Goal: Transaction & Acquisition: Register for event/course

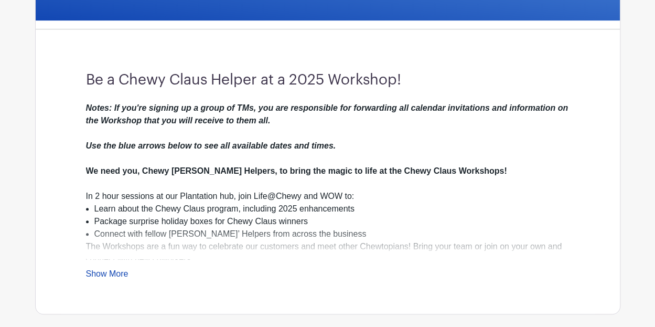
scroll to position [262, 0]
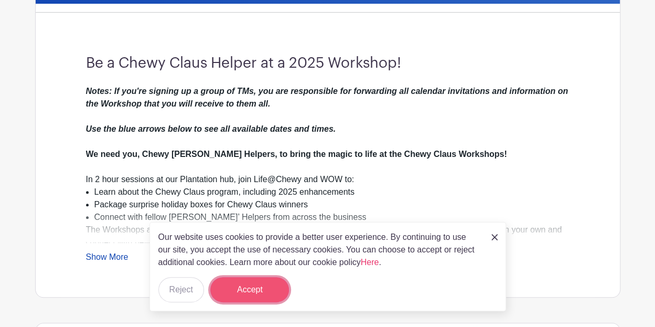
click at [261, 287] on button "Accept" at bounding box center [249, 289] width 79 height 25
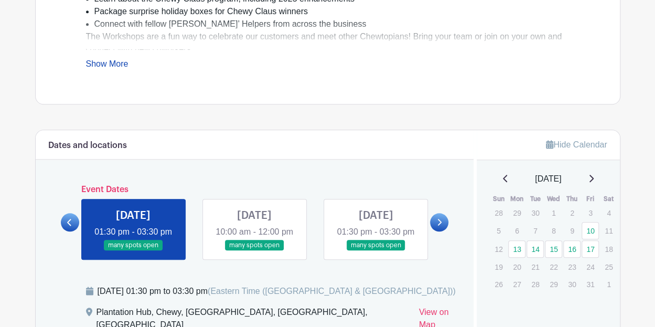
scroll to position [472, 0]
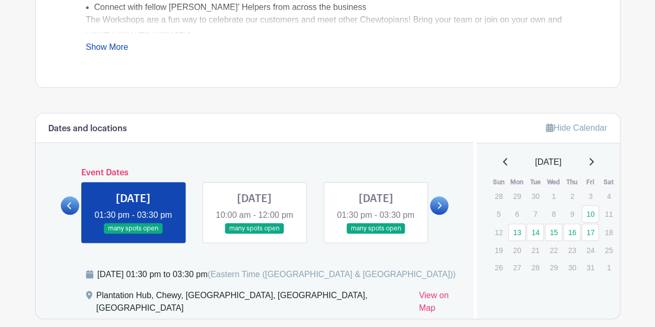
click at [443, 207] on link at bounding box center [439, 205] width 18 height 18
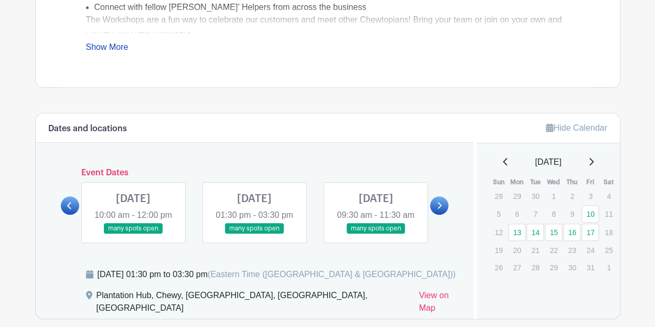
click at [442, 207] on link at bounding box center [439, 205] width 18 height 18
click at [254, 234] on link at bounding box center [254, 234] width 0 height 0
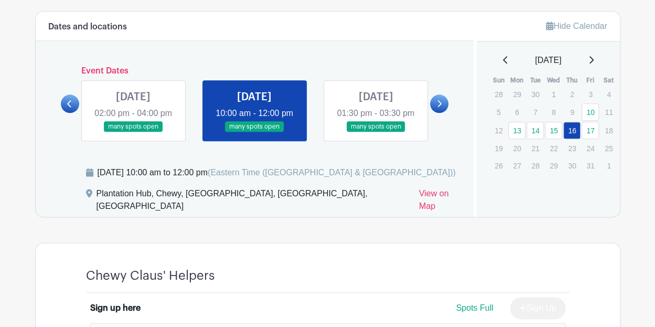
scroll to position [577, 0]
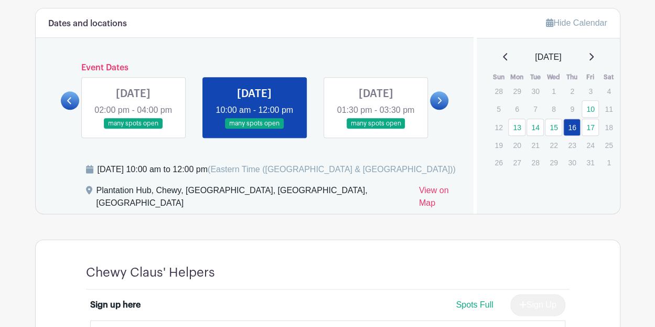
click at [254, 129] on link at bounding box center [254, 129] width 0 height 0
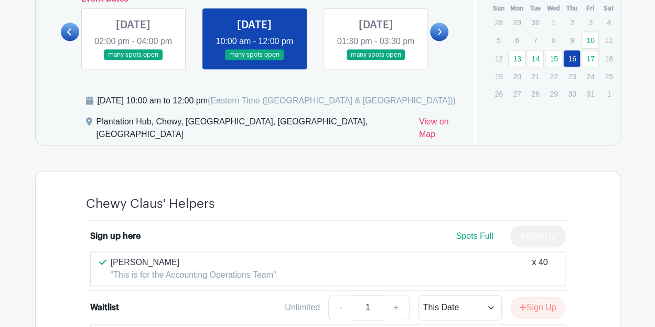
scroll to position [629, 0]
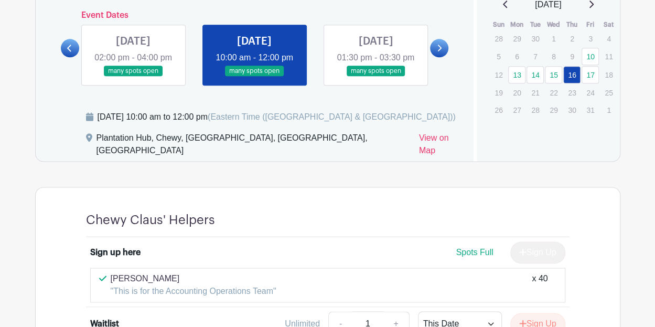
click at [136, 281] on p "[PERSON_NAME]" at bounding box center [194, 278] width 166 height 13
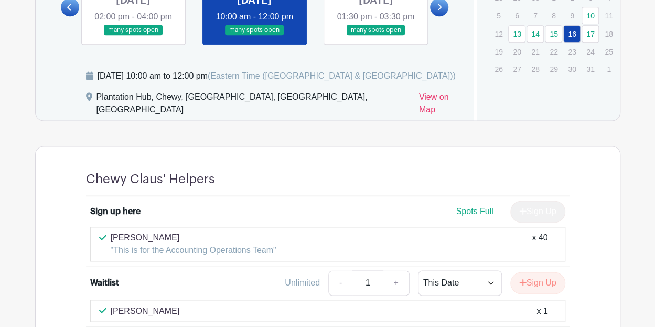
scroll to position [734, 0]
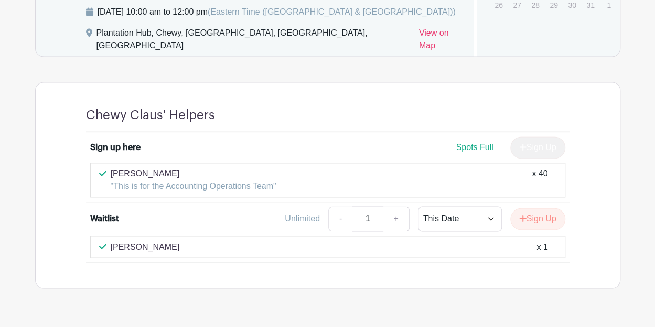
click at [194, 181] on p ""This is for the Accounting Operations Team"" at bounding box center [194, 186] width 166 height 13
click at [199, 194] on div "[PERSON_NAME] "This is for the Accounting Operations Team" x 40" at bounding box center [327, 180] width 475 height 35
click at [198, 174] on p "[PERSON_NAME]" at bounding box center [194, 173] width 166 height 13
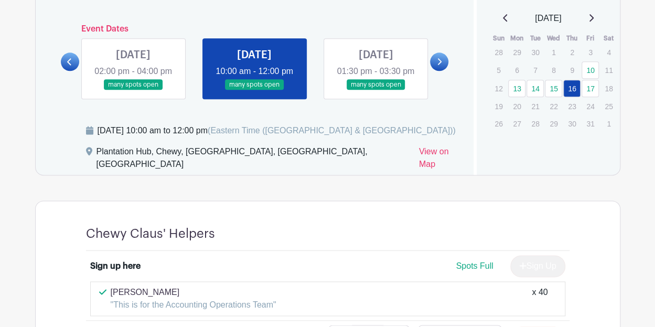
scroll to position [550, 0]
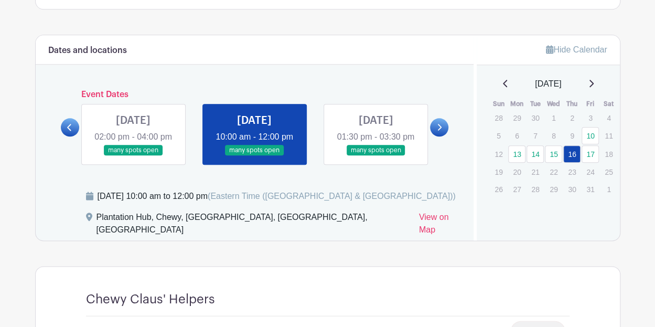
click at [376, 156] on link at bounding box center [376, 156] width 0 height 0
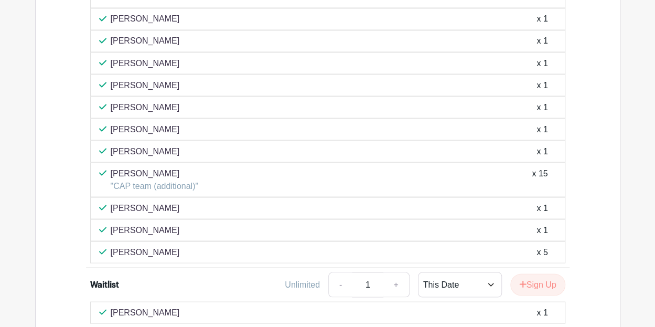
scroll to position [812, 0]
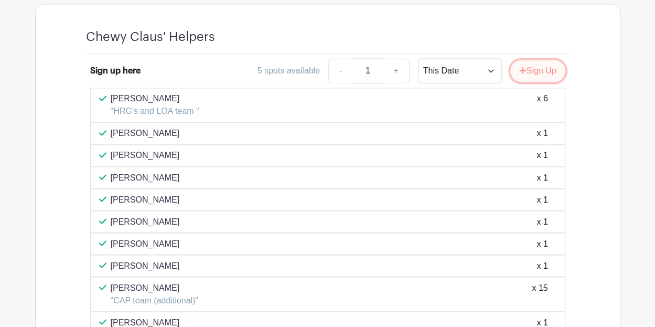
click at [534, 70] on button "Sign Up" at bounding box center [537, 71] width 55 height 22
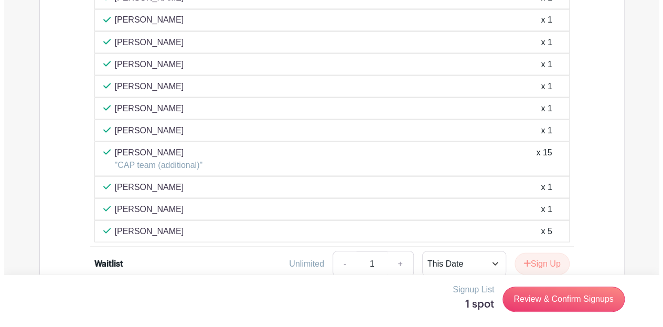
scroll to position [1014, 0]
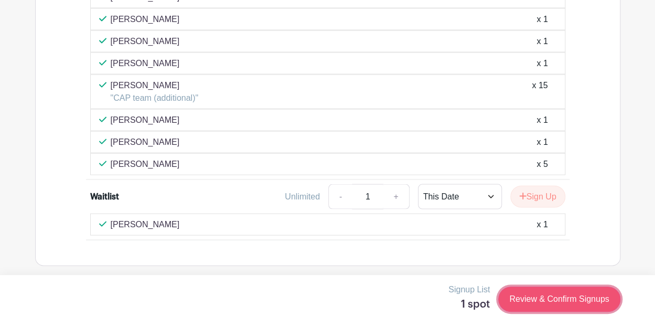
click at [546, 301] on link "Review & Confirm Signups" at bounding box center [559, 298] width 122 height 25
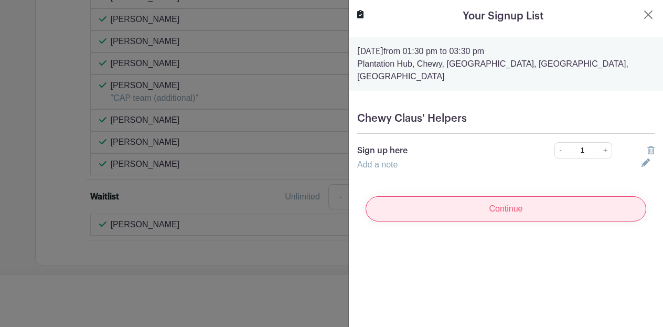
click at [505, 196] on input "Continue" at bounding box center [506, 208] width 281 height 25
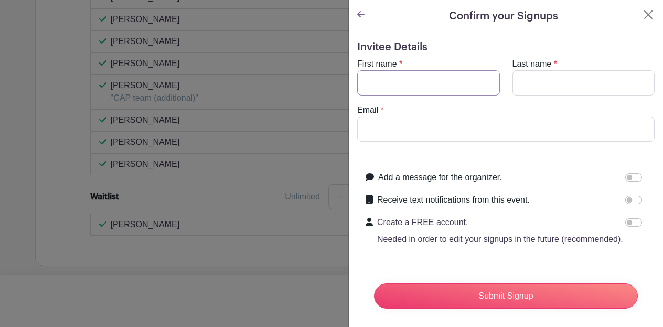
click at [420, 89] on input "First name" at bounding box center [428, 82] width 143 height 25
click at [425, 231] on label "Create a FREE account. Needed in order to edit your signups in the future (reco…" at bounding box center [500, 230] width 246 height 29
click at [625, 227] on input "Create a FREE account. Needed in order to edit your signups in the future (reco…" at bounding box center [633, 222] width 17 height 8
checkbox input "true"
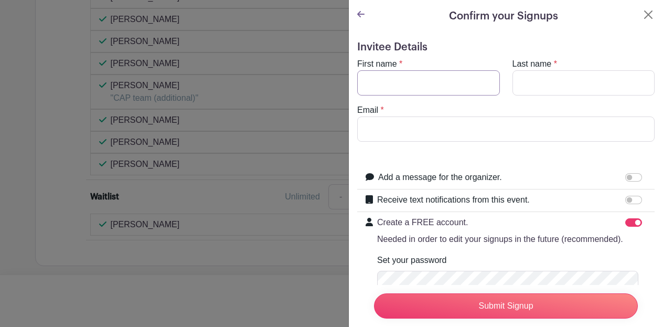
click at [422, 87] on input "First name" at bounding box center [428, 82] width 143 height 25
type input "[PERSON_NAME]"
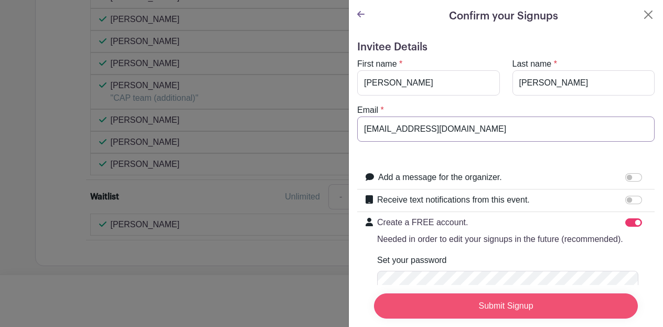
type input "[EMAIL_ADDRESS][DOMAIN_NAME]"
click at [492, 296] on input "Submit Signup" at bounding box center [506, 305] width 264 height 25
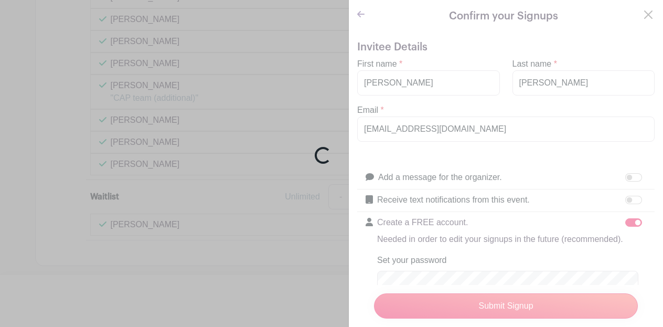
scroll to position [177, 0]
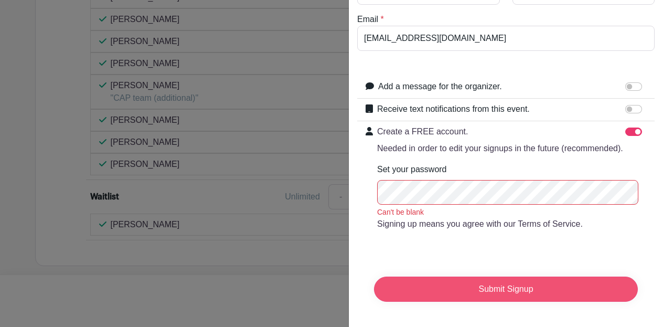
click at [499, 283] on input "Submit Signup" at bounding box center [506, 288] width 264 height 25
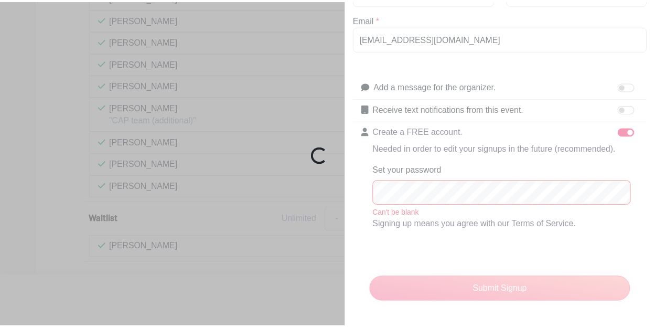
scroll to position [1036, 0]
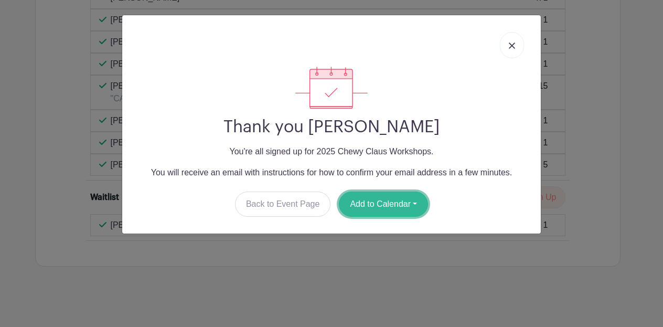
click at [380, 195] on button "Add to Calendar" at bounding box center [383, 203] width 89 height 25
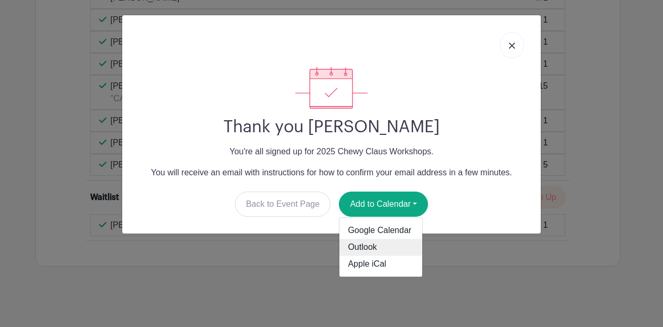
click at [368, 243] on link "Outlook" at bounding box center [380, 247] width 83 height 17
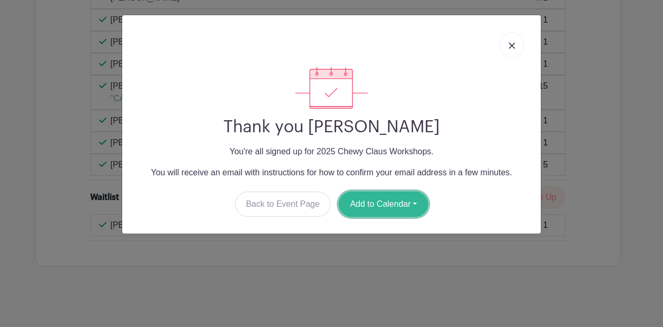
click at [406, 202] on button "Add to Calendar" at bounding box center [383, 203] width 89 height 25
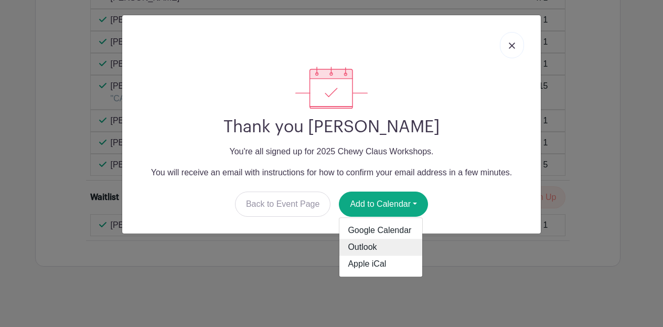
click at [367, 245] on link "Outlook" at bounding box center [380, 247] width 83 height 17
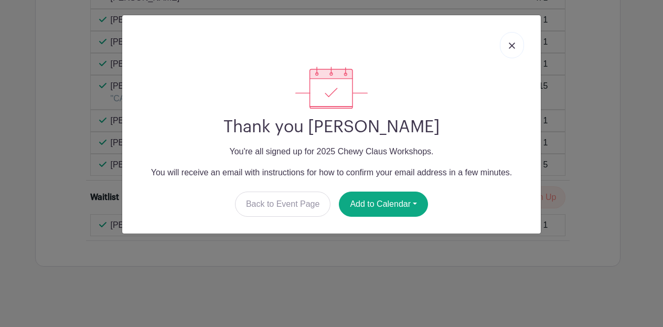
click at [511, 42] on img at bounding box center [512, 45] width 6 height 6
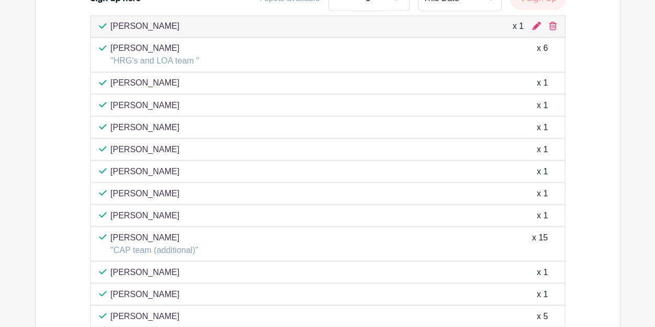
scroll to position [878, 0]
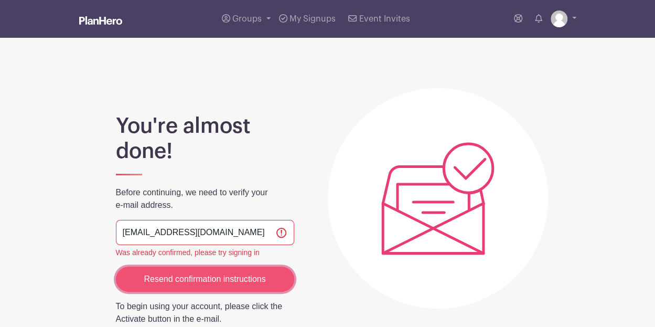
click at [199, 275] on input "Resend confirmation instructions" at bounding box center [205, 278] width 178 height 25
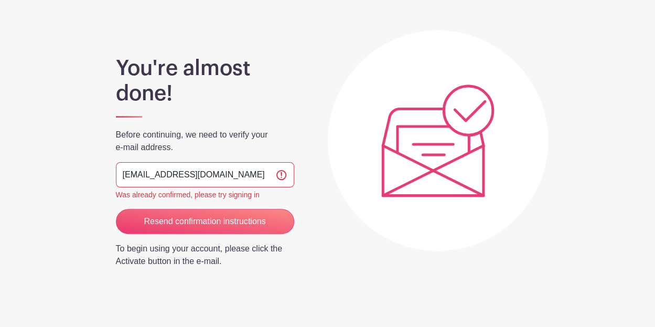
scroll to position [105, 0]
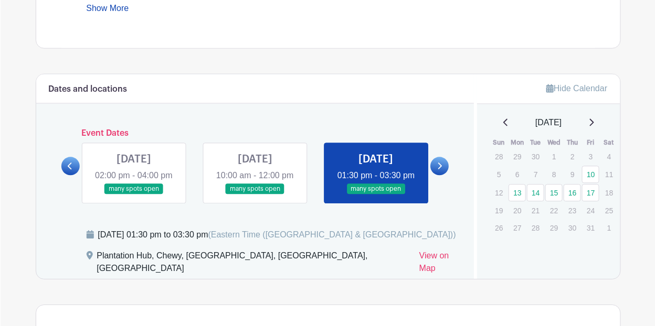
scroll to position [499, 0]
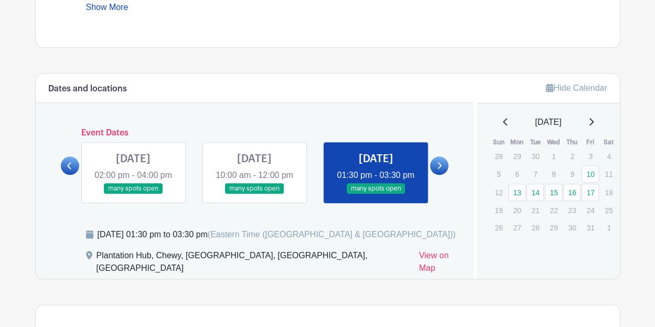
click at [69, 169] on icon at bounding box center [69, 166] width 5 height 8
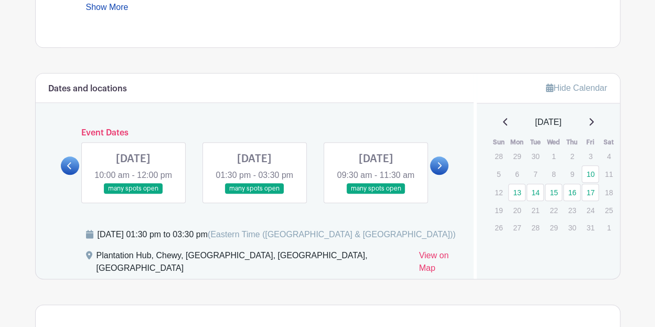
click at [254, 194] on link at bounding box center [254, 194] width 0 height 0
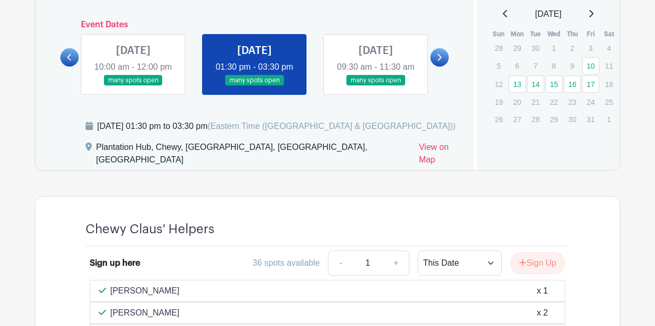
scroll to position [709, 0]
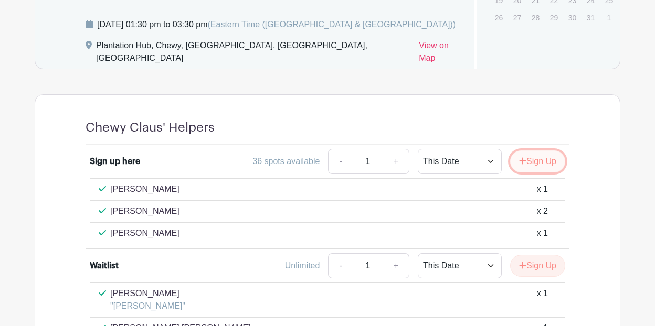
click at [535, 163] on button "Sign Up" at bounding box center [537, 162] width 55 height 22
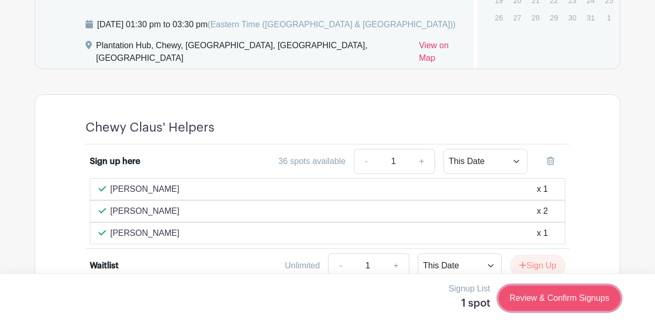
click at [566, 297] on link "Review & Confirm Signups" at bounding box center [559, 298] width 122 height 25
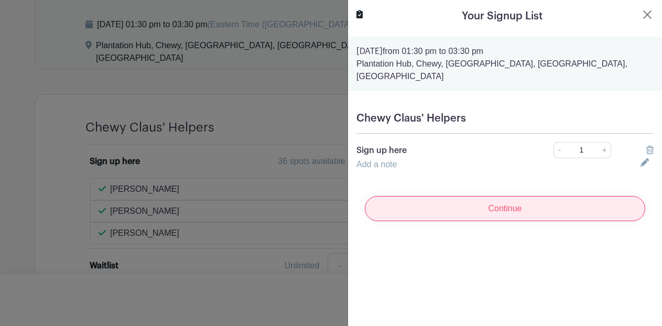
click at [508, 196] on input "Continue" at bounding box center [505, 208] width 281 height 25
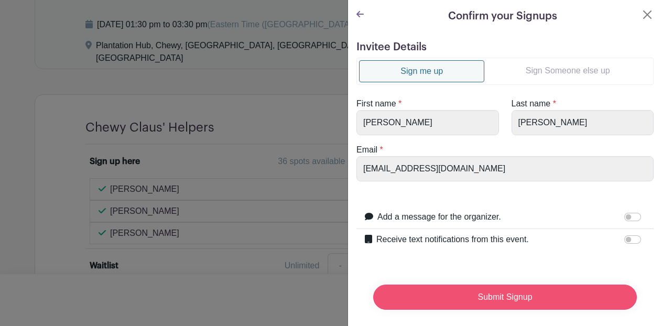
click at [507, 293] on input "Submit Signup" at bounding box center [505, 297] width 264 height 25
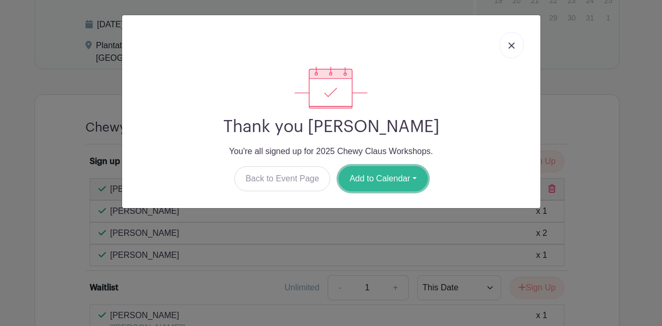
click at [393, 176] on button "Add to Calendar" at bounding box center [383, 178] width 89 height 25
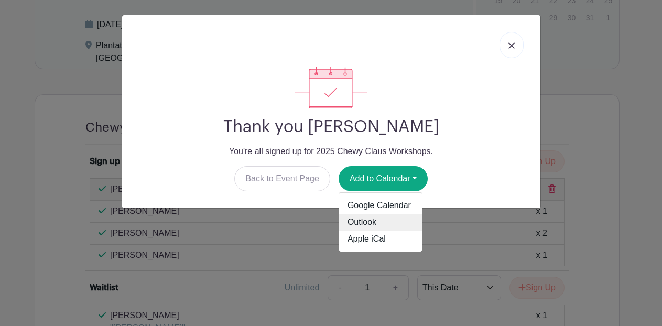
click at [369, 222] on link "Outlook" at bounding box center [380, 222] width 83 height 17
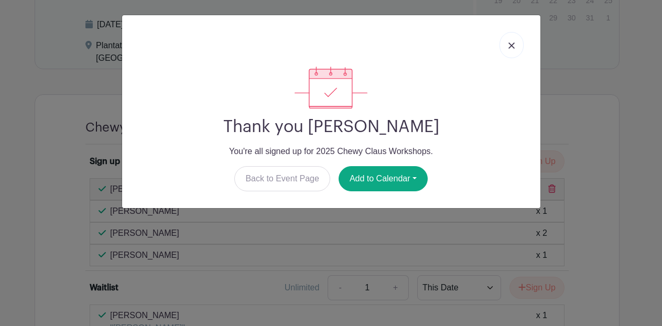
click at [207, 186] on div "Back to Event Page Add to Calendar Google Calendar Outlook Apple iCal" at bounding box center [332, 178] width 402 height 25
click at [511, 47] on img at bounding box center [512, 45] width 6 height 6
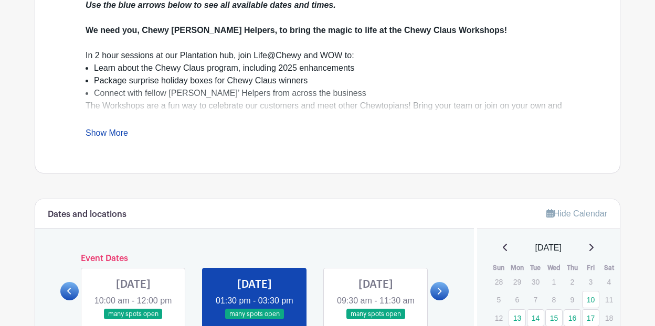
scroll to position [447, 0]
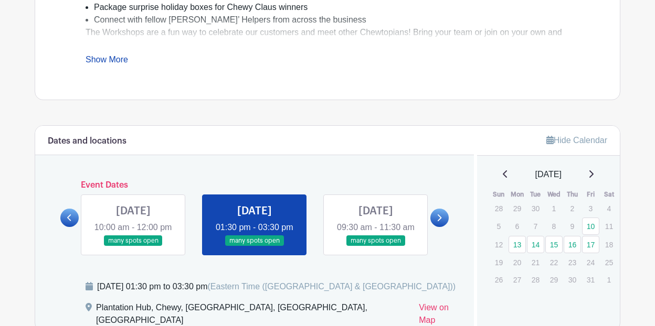
click at [441, 222] on icon at bounding box center [438, 218] width 5 height 8
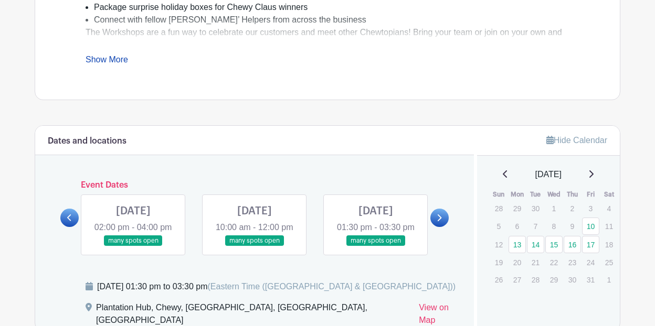
click at [376, 247] on link at bounding box center [376, 247] width 0 height 0
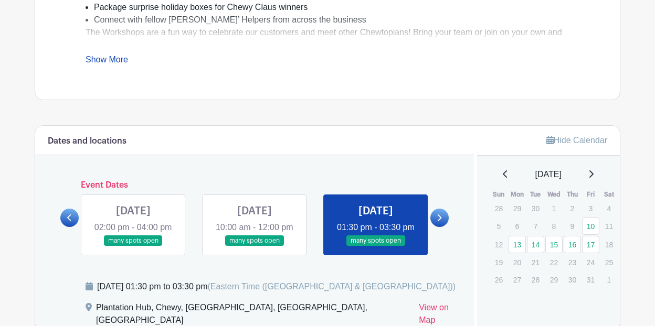
scroll to position [709, 0]
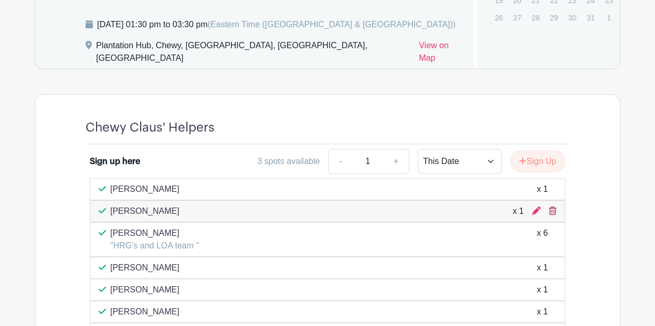
click at [553, 213] on icon at bounding box center [552, 211] width 7 height 8
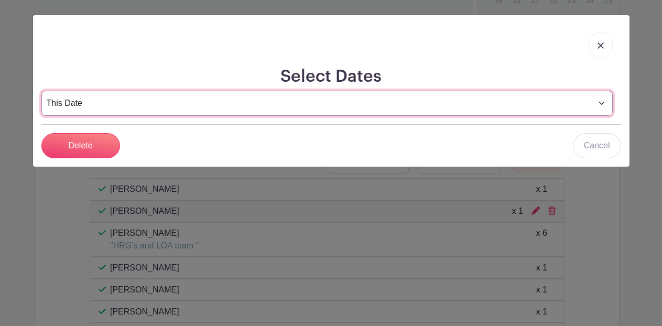
click at [133, 100] on select "This Date Select Dates" at bounding box center [327, 103] width 572 height 25
click at [41, 91] on select "This Date Select Dates" at bounding box center [327, 103] width 572 height 25
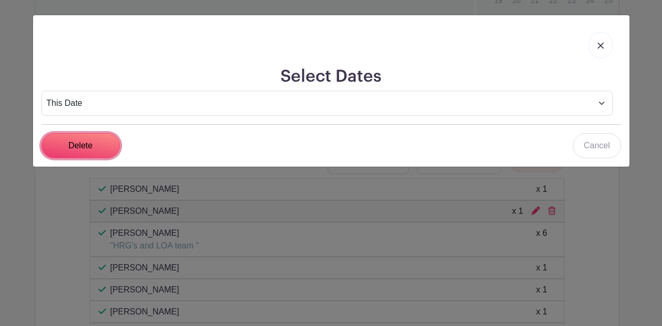
click at [87, 145] on input "Delete" at bounding box center [80, 145] width 79 height 25
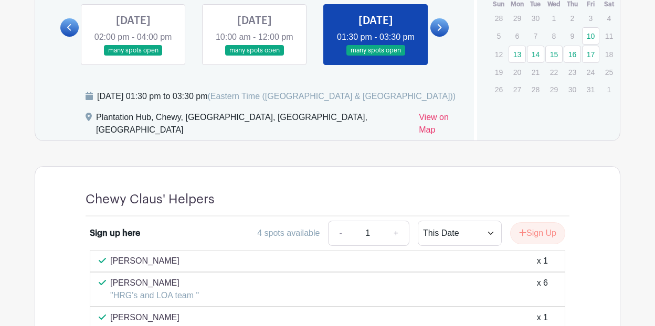
scroll to position [552, 0]
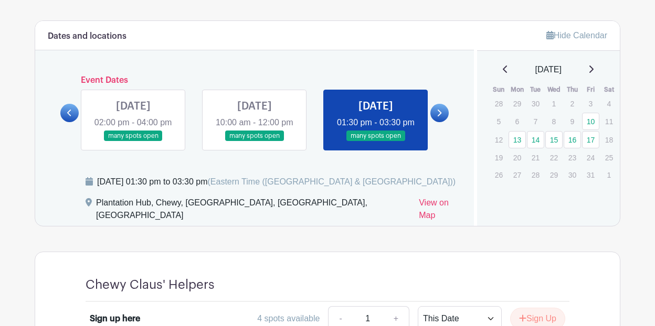
click at [439, 117] on icon at bounding box center [438, 113] width 5 height 8
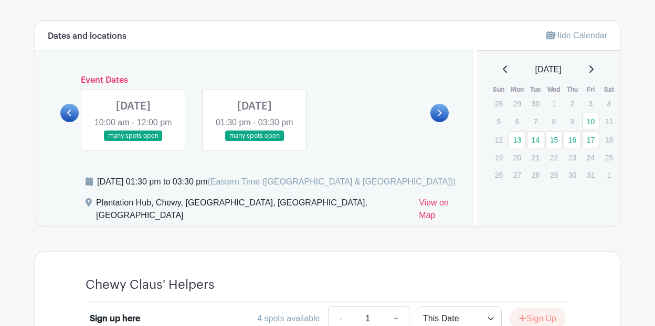
click at [28, 103] on main "Groups All Groups Viviana's Events My Signups Event Invites My account Logout L…" at bounding box center [327, 140] width 655 height 1385
click at [425, 112] on div "FRI Oct 17, 2025 10:00 am - 12:00 pm many spots open FRI Oct 17, 2025 01:30 pm …" at bounding box center [254, 115] width 364 height 69
click at [438, 112] on icon at bounding box center [438, 113] width 5 height 8
